Goal: Task Accomplishment & Management: Complete application form

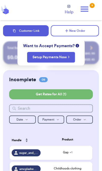
click at [74, 31] on button "New Order" at bounding box center [75, 30] width 48 height 11
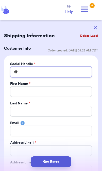
click at [59, 75] on input "Total Amount Paid" at bounding box center [50, 72] width 81 height 11
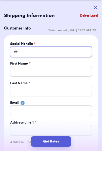
click at [66, 67] on input "Total Amount Paid" at bounding box center [50, 72] width 81 height 11
type input "F"
type input "Fo"
type input "For"
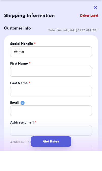
scroll to position [20, 0]
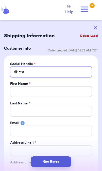
click at [53, 72] on input "For" at bounding box center [50, 72] width 81 height 11
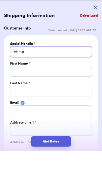
type input "Forh"
type input "Forhi"
type input "Forhim"
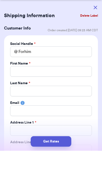
click at [94, 22] on button "button" at bounding box center [95, 27] width 11 height 11
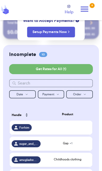
scroll to position [0, 0]
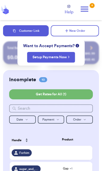
click at [34, 32] on button "Customer Link" at bounding box center [26, 30] width 46 height 11
